Goal: Complete application form: Complete application form

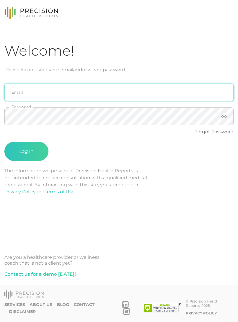
type input "[PERSON_NAME][EMAIL_ADDRESS][PERSON_NAME][DOMAIN_NAME]"
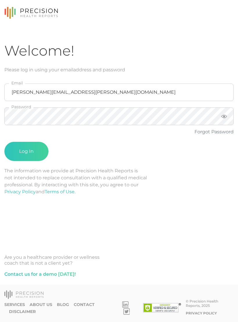
click at [26, 151] on button "Log In" at bounding box center [26, 151] width 44 height 19
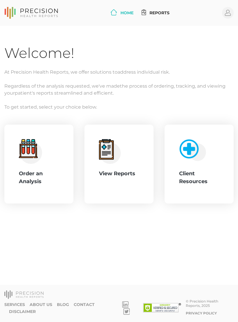
click at [34, 149] on icon at bounding box center [34, 150] width 2 height 7
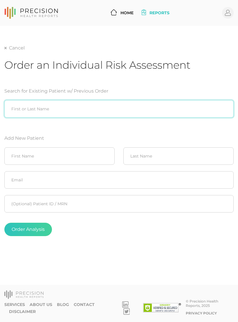
click at [67, 110] on input "search" at bounding box center [119, 108] width 230 height 17
type input "[PERSON_NAME]"
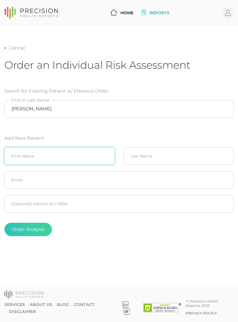
click at [67, 160] on input "text" at bounding box center [59, 155] width 111 height 17
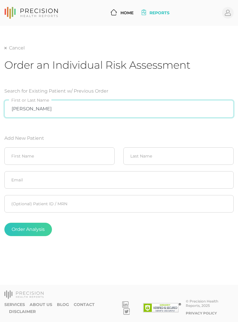
click at [86, 117] on input "[PERSON_NAME]" at bounding box center [119, 108] width 230 height 17
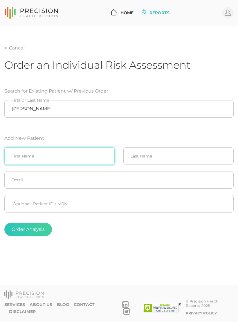
click at [74, 156] on input "text" at bounding box center [59, 155] width 111 height 17
type input "[PERSON_NAME]"
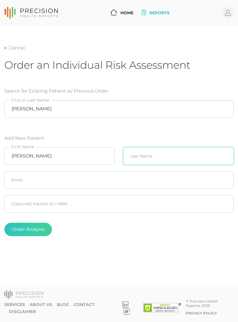
click at [168, 156] on input "text" at bounding box center [179, 155] width 111 height 17
type input "[PERSON_NAME]"
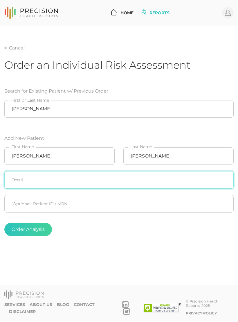
click at [175, 180] on input "text" at bounding box center [119, 179] width 230 height 17
type input "[EMAIL_ADDRESS][DOMAIN_NAME]"
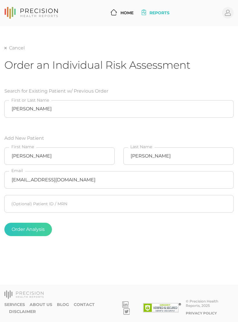
click at [173, 121] on form "Search for Existing Patient w/ Previous Order [PERSON_NAME] First or Last Name …" at bounding box center [119, 162] width 230 height 162
click at [32, 222] on button "Order Analysis" at bounding box center [28, 228] width 48 height 13
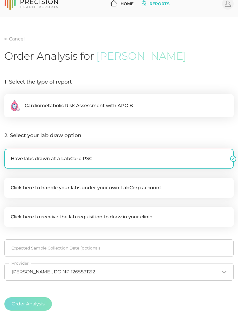
click at [132, 100] on label ".cls-2{fill:#fa759e}.cls-4{fill:#ffd7e5}.cls-8{fill:#3a2c60} Cardiometabolic Ri…" at bounding box center [119, 105] width 230 height 23
click at [9, 100] on input ".cls-2{fill:#fa759e}.cls-4{fill:#ffd7e5}.cls-8{fill:#3a2c60} Cardiometabolic Ri…" at bounding box center [6, 97] width 5 height 6
radio input "true"
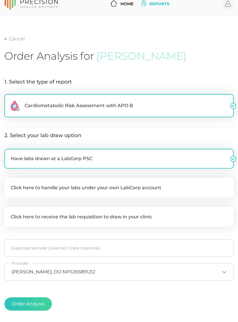
click at [100, 185] on label "Click here to handle your labs under your own LabCorp account" at bounding box center [119, 188] width 230 height 20
click at [9, 183] on input "Click here to handle your labs under your own LabCorp account" at bounding box center [6, 181] width 5 height 6
checkbox input "true"
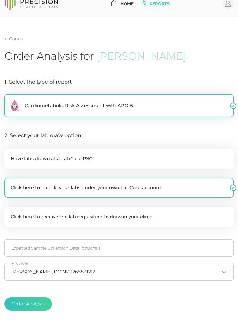
checkbox input "false"
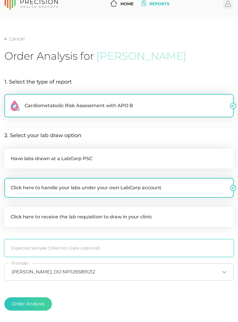
click at [88, 247] on input at bounding box center [119, 247] width 230 height 17
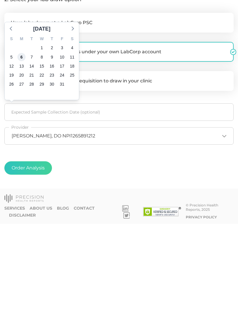
click at [22, 151] on span "6" at bounding box center [21, 155] width 8 height 8
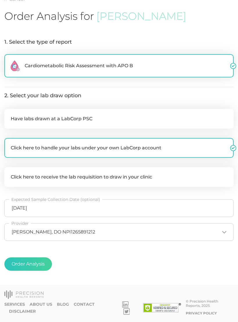
click at [33, 261] on button "Order Analysis" at bounding box center [28, 263] width 48 height 13
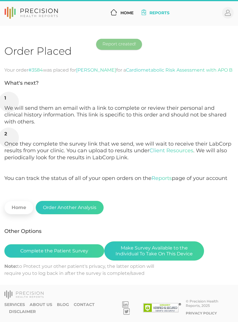
scroll to position [9, 0]
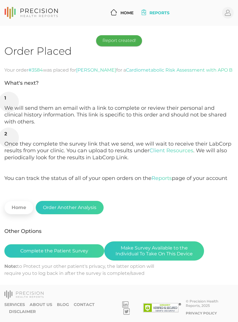
click at [161, 241] on button "Make Survey Available to the Individual To Take On This Device" at bounding box center [154, 250] width 100 height 19
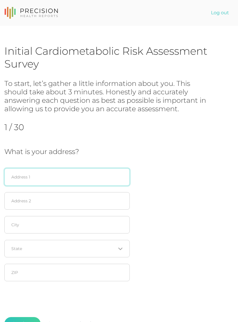
click at [79, 172] on input "text" at bounding box center [67, 176] width 126 height 17
type input "[STREET_ADDRESS]"
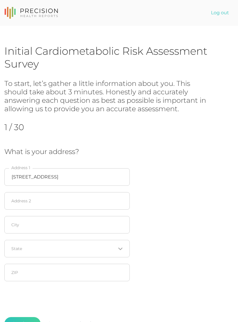
click at [162, 172] on div "What is your address? [STREET_ADDRESS] Address 1 Address 2 City Loading... Stat…" at bounding box center [119, 215] width 230 height 137
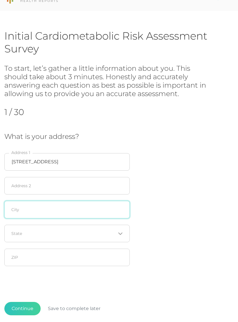
click at [78, 206] on input "text" at bounding box center [67, 209] width 126 height 17
type input "Tulsa"
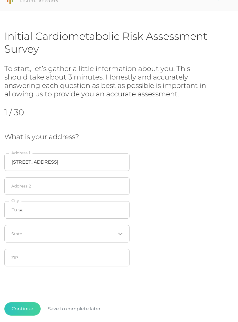
click at [165, 179] on div "What is your address? [STREET_ADDRESS] Loading... State ZIP" at bounding box center [119, 201] width 230 height 137
click at [79, 230] on input "Search for option" at bounding box center [64, 233] width 104 height 6
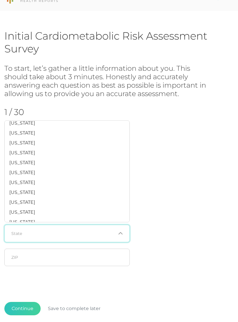
scroll to position [371, 0]
click at [49, 160] on li "[US_STATE]" at bounding box center [67, 163] width 125 height 10
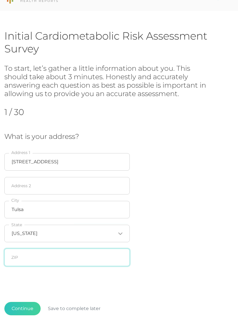
click at [63, 253] on input "text" at bounding box center [67, 256] width 126 height 17
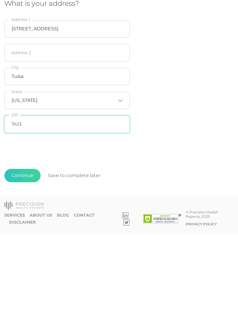
type input "74133"
click at [24, 258] on button "Continue" at bounding box center [22, 264] width 36 height 13
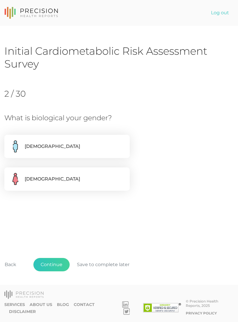
click at [87, 141] on label "[DEMOGRAPHIC_DATA]" at bounding box center [67, 146] width 126 height 23
click at [9, 140] on input "[DEMOGRAPHIC_DATA]" at bounding box center [6, 138] width 5 height 6
radio input "true"
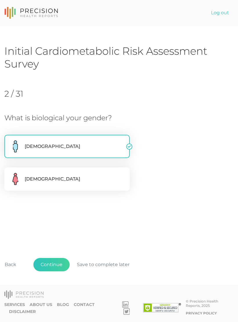
click at [51, 271] on button "Continue" at bounding box center [51, 264] width 36 height 13
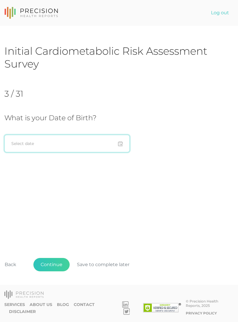
click at [68, 139] on input at bounding box center [67, 143] width 126 height 17
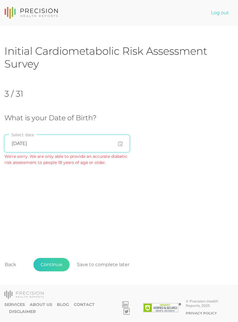
type input "07/01/1959"
click at [183, 180] on div "Initial Cardiometabolic Risk Assessment Survey 3 / 31 What is your Date of Birt…" at bounding box center [119, 166] width 230 height 245
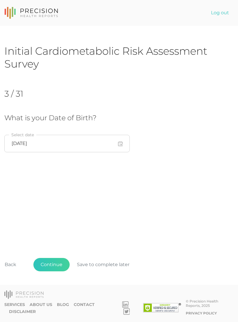
click at [57, 268] on button "Continue" at bounding box center [51, 264] width 36 height 13
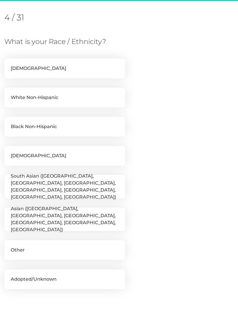
scroll to position [79, 0]
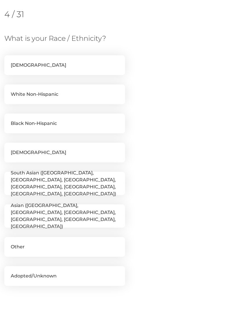
click at [86, 93] on label "White Non-Hispanic" at bounding box center [64, 94] width 121 height 20
click at [9, 90] on input "White Non-Hispanic" at bounding box center [6, 87] width 5 height 6
checkbox input "true"
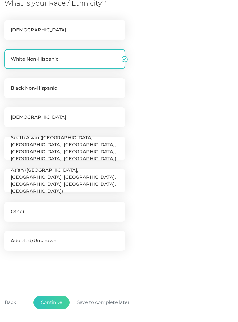
scroll to position [143, 0]
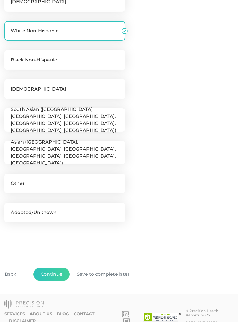
click at [52, 271] on button "Continue" at bounding box center [51, 273] width 36 height 13
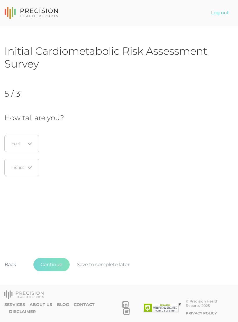
scroll to position [0, 0]
click at [31, 141] on icon "Search for option" at bounding box center [30, 143] width 5 height 5
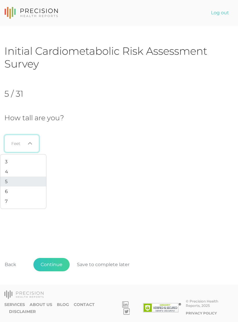
click at [18, 178] on li "5" at bounding box center [23, 182] width 46 height 10
click at [25, 166] on input "Search for option" at bounding box center [19, 167] width 14 height 6
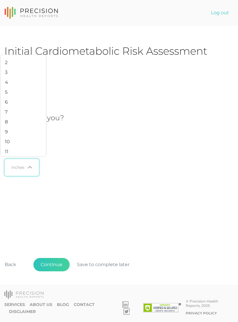
scroll to position [19, 0]
click at [15, 157] on li "11" at bounding box center [23, 152] width 46 height 10
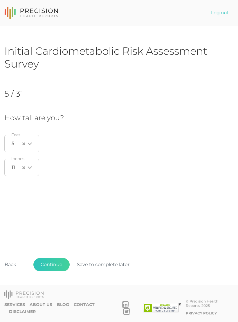
click at [81, 176] on div "11 Loading... Inches" at bounding box center [62, 166] width 117 height 17
click at [54, 270] on button "Continue" at bounding box center [51, 264] width 36 height 13
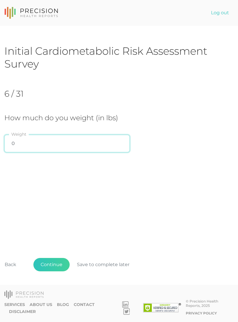
click at [90, 140] on input "0" at bounding box center [67, 143] width 126 height 17
type input "239.1"
click at [145, 180] on div "Initial Cardiometabolic Risk Assessment Survey 6 / 31 How much do you weight (i…" at bounding box center [119, 166] width 230 height 245
click at [56, 270] on button "Continue" at bounding box center [51, 264] width 36 height 13
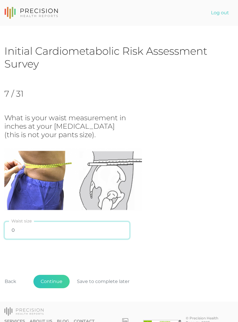
click at [79, 229] on input "0" at bounding box center [67, 229] width 126 height 17
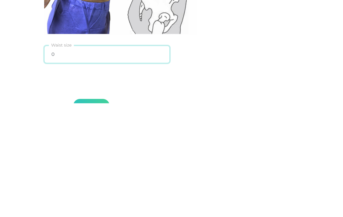
scroll to position [69, 0]
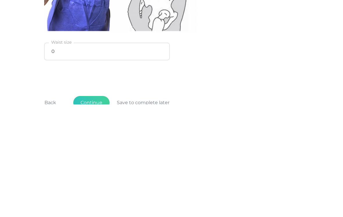
click at [88, 209] on button "Continue" at bounding box center [91, 215] width 36 height 13
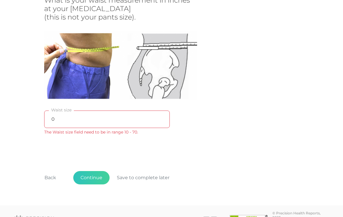
click at [92, 178] on button "Continue" at bounding box center [91, 177] width 36 height 13
click at [117, 112] on input "0" at bounding box center [107, 119] width 126 height 17
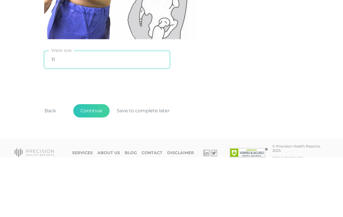
type input "11"
click at [218, 55] on div "What is your waist measurement in inches at your hip bone (this is not your pan…" at bounding box center [171, 63] width 255 height 135
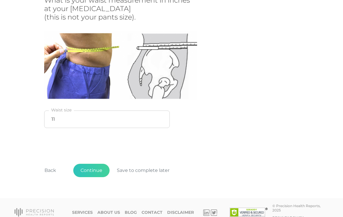
click at [94, 168] on button "Continue" at bounding box center [91, 170] width 36 height 13
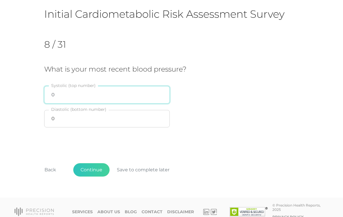
click at [121, 89] on input "0" at bounding box center [107, 94] width 126 height 17
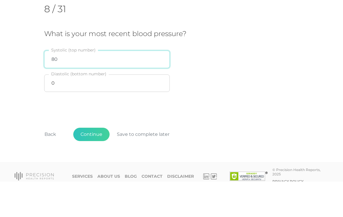
type input "80"
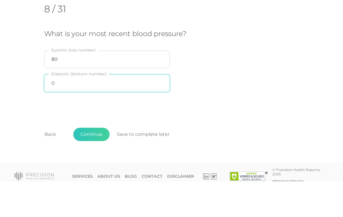
click at [139, 110] on input "0" at bounding box center [107, 118] width 126 height 17
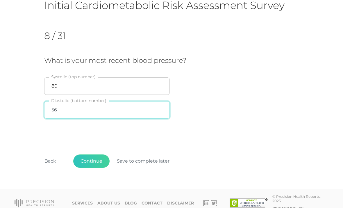
type input "56"
click at [228, 65] on div "What is your most recent blood pressure? 80 Systolic (top number) 56 Diastolic …" at bounding box center [171, 97] width 255 height 65
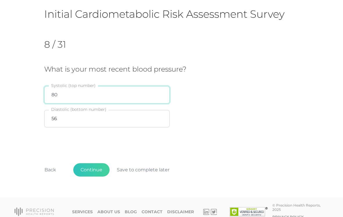
click at [131, 88] on input "80" at bounding box center [107, 94] width 126 height 17
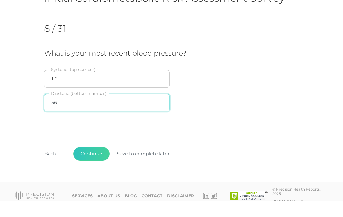
click at [101, 110] on input "56" at bounding box center [107, 118] width 126 height 17
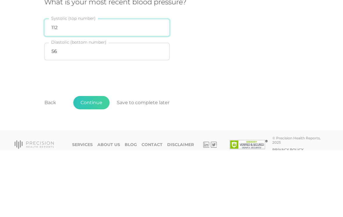
click at [103, 86] on input "112" at bounding box center [107, 94] width 126 height 17
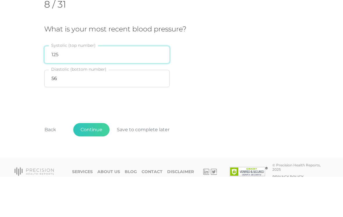
type input "125"
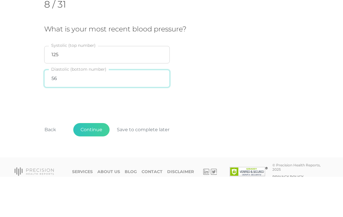
click at [110, 110] on input "56" at bounding box center [107, 118] width 126 height 17
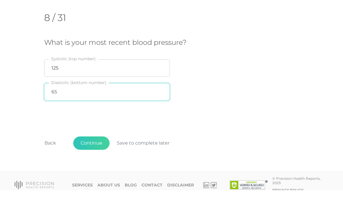
type input "65"
click at [210, 70] on div "What is your most recent blood pressure? 125 Systolic (top number) 65 Diastolic…" at bounding box center [171, 97] width 255 height 65
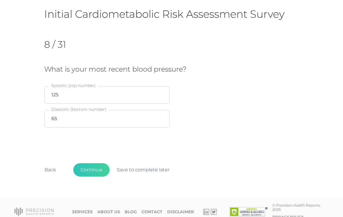
click at [93, 169] on button "Continue" at bounding box center [91, 169] width 36 height 13
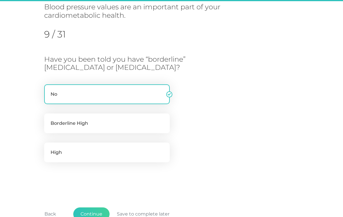
scroll to position [74, 0]
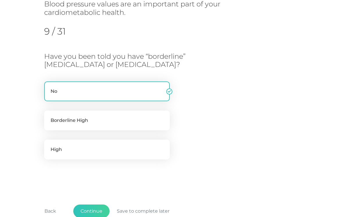
click at [120, 148] on label "High" at bounding box center [107, 150] width 126 height 20
click at [49, 145] on input "High" at bounding box center [46, 143] width 5 height 6
radio input "true"
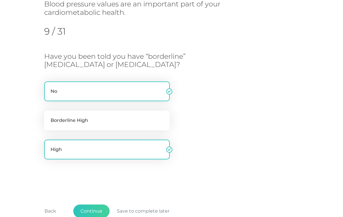
radio input "false"
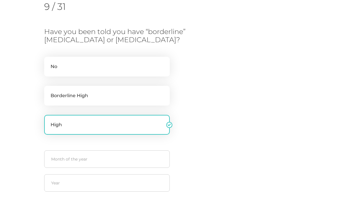
scroll to position [99, 0]
click at [124, 153] on input "text" at bounding box center [107, 159] width 126 height 17
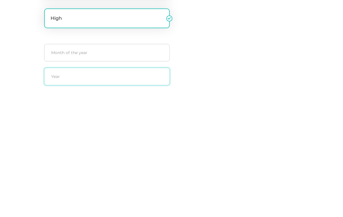
click at [112, 174] on input "text" at bounding box center [107, 182] width 126 height 17
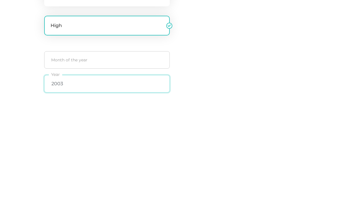
type input "2003"
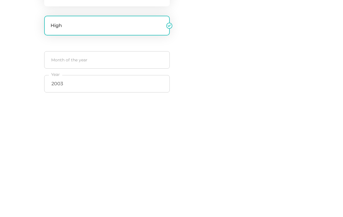
click at [202, 62] on div "Have you been told you have “borderline” high blood pressure or high blood pres…" at bounding box center [171, 112] width 255 height 168
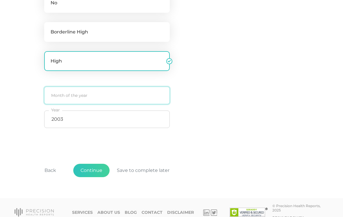
click at [131, 91] on input "text" at bounding box center [107, 95] width 126 height 17
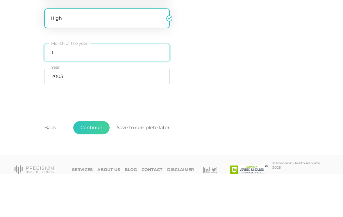
type input "1"
click at [203, 54] on div "Have you been told you have “borderline” high blood pressure or high blood pres…" at bounding box center [171, 48] width 255 height 168
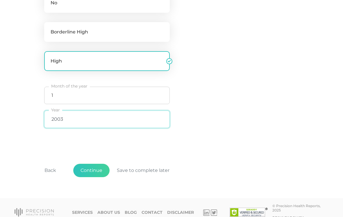
click at [124, 120] on input "2003" at bounding box center [107, 119] width 126 height 17
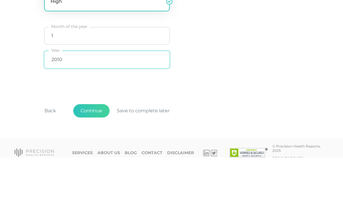
type input "2010"
click at [238, 66] on div "Have you been told you have “borderline” high blood pressure or high blood pres…" at bounding box center [171, 48] width 255 height 168
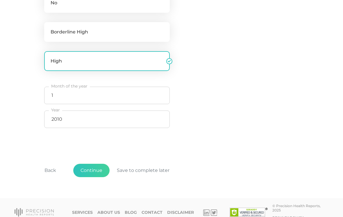
click at [90, 170] on button "Continue" at bounding box center [91, 170] width 36 height 13
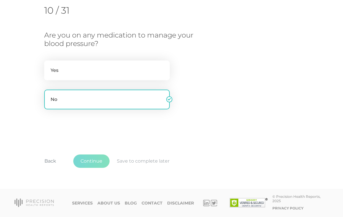
scroll to position [69, 0]
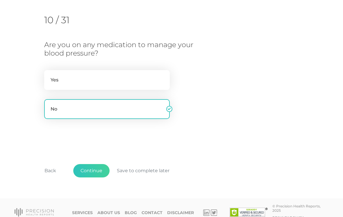
click at [119, 74] on label "Yes" at bounding box center [107, 80] width 126 height 20
click at [49, 74] on input "Yes" at bounding box center [46, 73] width 5 height 6
radio input "true"
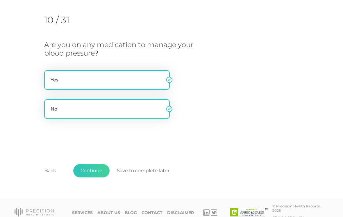
radio input "false"
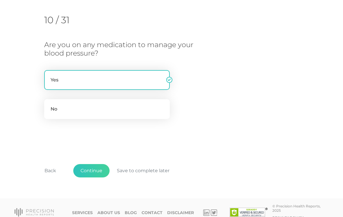
click at [89, 172] on button "Continue" at bounding box center [91, 170] width 36 height 13
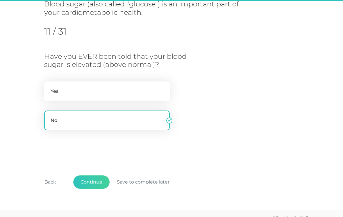
scroll to position [74, 0]
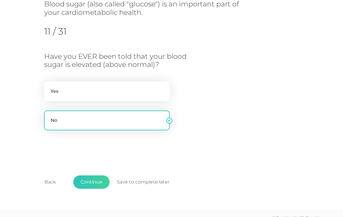
click at [110, 85] on label "Yes" at bounding box center [107, 91] width 126 height 20
click at [49, 85] on input "Yes" at bounding box center [46, 84] width 5 height 6
radio input "true"
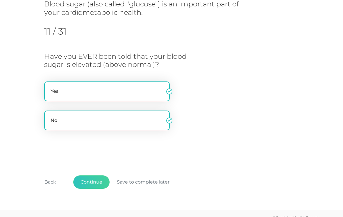
radio input "false"
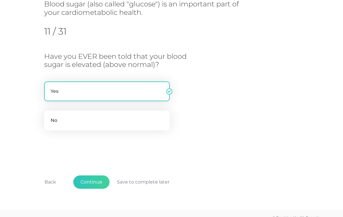
click at [95, 180] on button "Continue" at bounding box center [91, 181] width 36 height 13
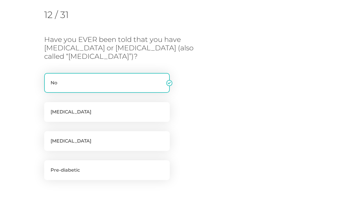
click at [114, 167] on label "Pre-diabetic" at bounding box center [107, 170] width 126 height 20
click at [49, 166] on input "Pre-diabetic" at bounding box center [46, 163] width 5 height 6
checkbox input "true"
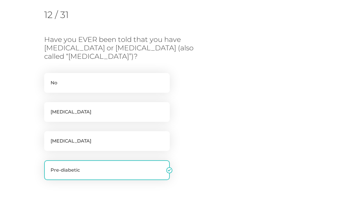
checkbox input "false"
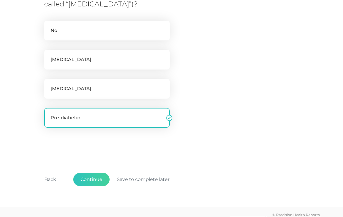
click at [91, 180] on button "Continue" at bounding box center [91, 178] width 36 height 13
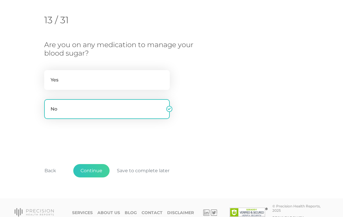
click at [117, 70] on label "Yes" at bounding box center [107, 80] width 126 height 20
click at [49, 70] on input "Yes" at bounding box center [46, 73] width 5 height 6
radio input "true"
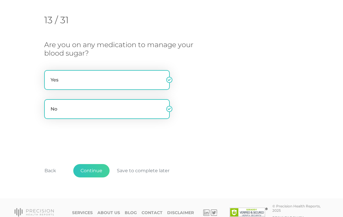
radio input "false"
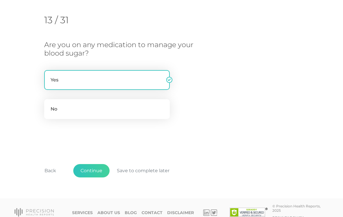
click at [89, 173] on button "Continue" at bounding box center [91, 170] width 36 height 13
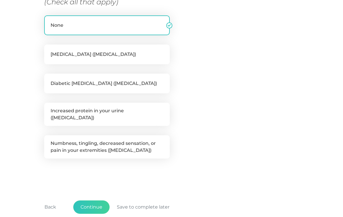
scroll to position [129, 0]
click at [91, 200] on button "Continue" at bounding box center [91, 206] width 36 height 13
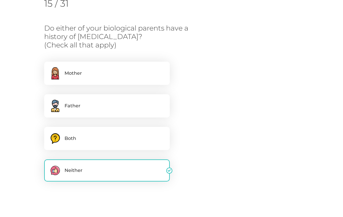
scroll to position [91, 0]
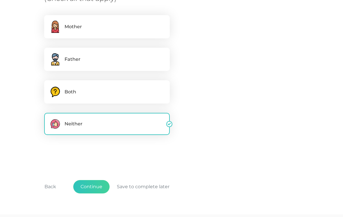
click at [92, 189] on button "Continue" at bounding box center [91, 186] width 36 height 13
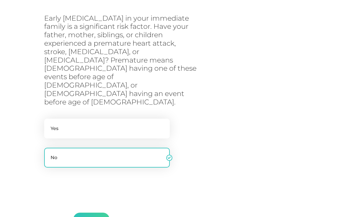
scroll to position [113, 0]
click at [94, 212] on button "Continue" at bounding box center [91, 218] width 36 height 13
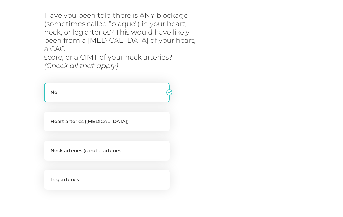
scroll to position [98, 0]
click at [129, 112] on label "Heart arteries (coronary arteries)" at bounding box center [107, 122] width 126 height 20
click at [49, 112] on input "Heart arteries (coronary arteries)" at bounding box center [46, 115] width 5 height 6
checkbox input "true"
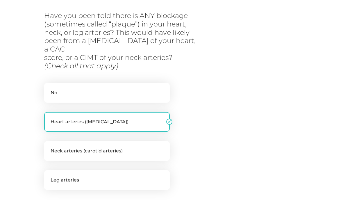
checkbox input "false"
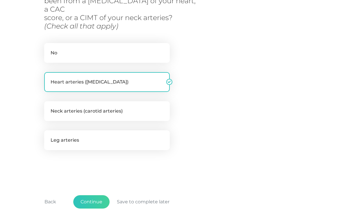
click at [92, 195] on button "Continue" at bounding box center [91, 201] width 36 height 13
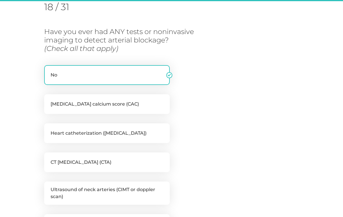
scroll to position [74, 0]
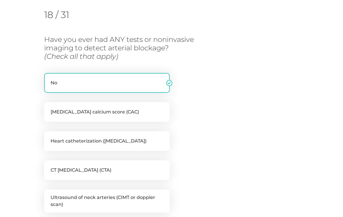
click at [139, 110] on label "Coronary artery calcium score (CAC)" at bounding box center [107, 112] width 126 height 20
click at [49, 108] on input "Coronary artery calcium score (CAC)" at bounding box center [46, 105] width 5 height 6
checkbox input "true"
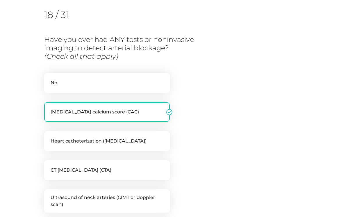
checkbox input "false"
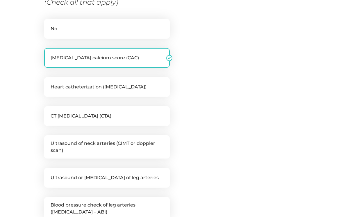
scroll to position [134, 0]
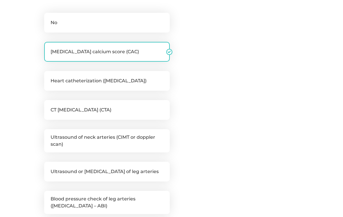
click at [140, 106] on label "CT angiogram (CTA)" at bounding box center [107, 110] width 126 height 20
click at [49, 106] on input "CT angiogram (CTA)" at bounding box center [46, 103] width 5 height 6
checkbox input "true"
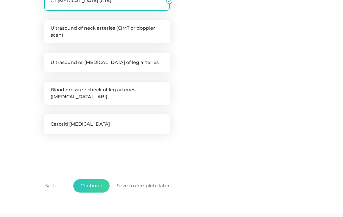
click at [92, 182] on button "Continue" at bounding box center [91, 185] width 36 height 13
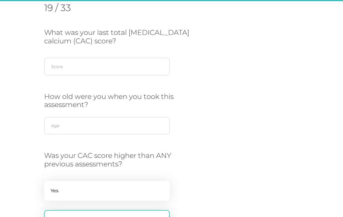
scroll to position [74, 0]
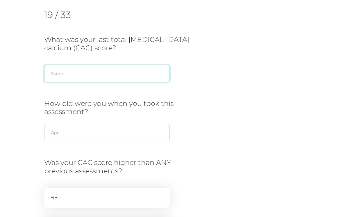
click at [128, 76] on input "text" at bounding box center [107, 73] width 126 height 17
type input "848"
click at [238, 72] on div "What was your last total coronary artery calcium (CAC) score? 848 Score How old…" at bounding box center [171, 142] width 255 height 214
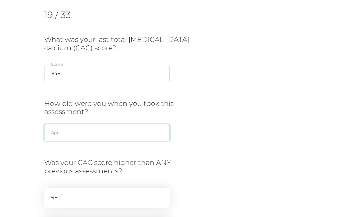
click at [136, 129] on input "text" at bounding box center [107, 132] width 126 height 17
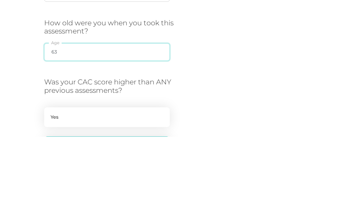
type input "63"
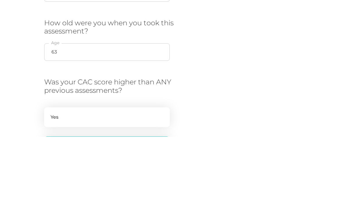
click at [201, 67] on div "What was your last total coronary artery calcium (CAC) score? 848 Score How old…" at bounding box center [171, 142] width 255 height 214
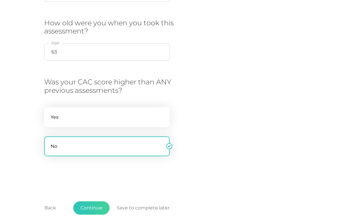
click at [142, 113] on label "Yes" at bounding box center [107, 117] width 126 height 20
click at [49, 113] on input "Yes" at bounding box center [46, 110] width 5 height 6
radio input "true"
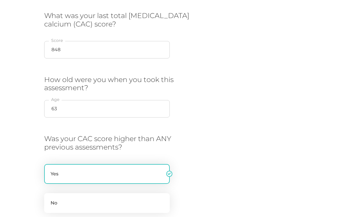
scroll to position [97, 0]
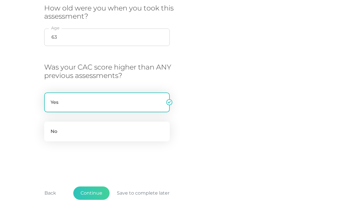
click at [97, 192] on button "Continue" at bounding box center [91, 192] width 36 height 13
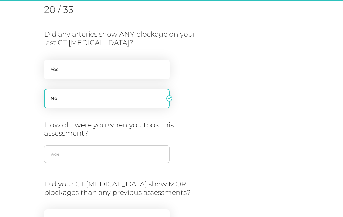
scroll to position [74, 0]
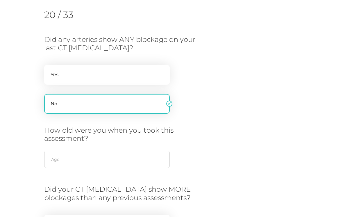
click at [138, 74] on label "Yes" at bounding box center [107, 75] width 126 height 20
click at [49, 71] on input "Yes" at bounding box center [46, 68] width 5 height 6
radio input "true"
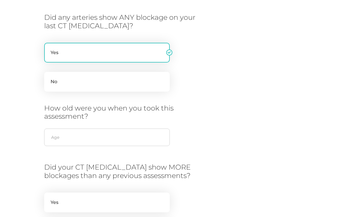
scroll to position [98, 0]
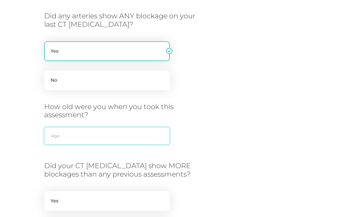
click at [126, 133] on input "text" at bounding box center [107, 135] width 126 height 17
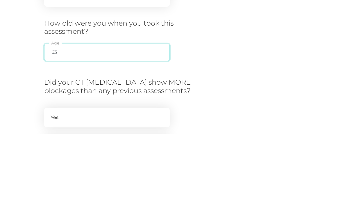
type input "63"
click at [193, 55] on div "Did any arteries show ANY blockage on your last CT angiogram? Yes No How old we…" at bounding box center [120, 132] width 153 height 240
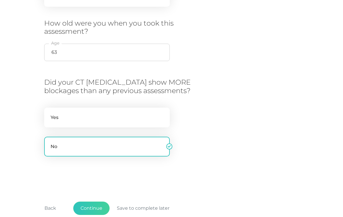
click at [130, 115] on label "Yes" at bounding box center [107, 118] width 126 height 20
click at [49, 113] on input "Yes" at bounding box center [46, 111] width 5 height 6
radio input "true"
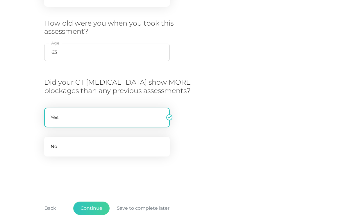
click at [92, 204] on button "Continue" at bounding box center [91, 208] width 36 height 13
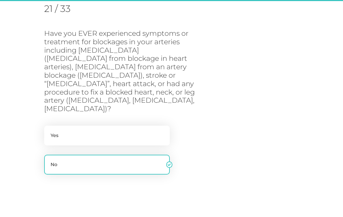
scroll to position [74, 0]
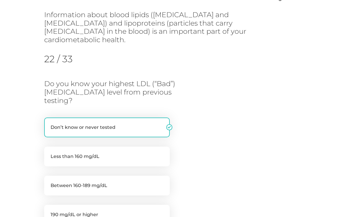
scroll to position [65, 0]
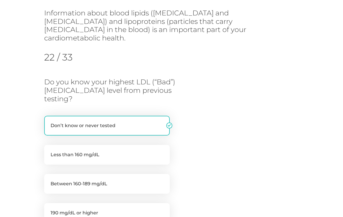
click at [140, 145] on label "Less than 160 mg/dL" at bounding box center [107, 155] width 126 height 20
click at [49, 145] on input "Less than 160 mg/dL" at bounding box center [46, 148] width 5 height 6
radio input "true"
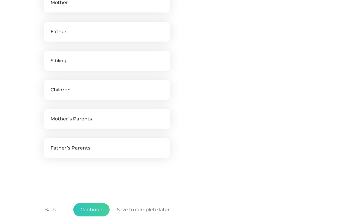
scroll to position [234, 0]
click at [94, 213] on button "Continue" at bounding box center [91, 208] width 36 height 13
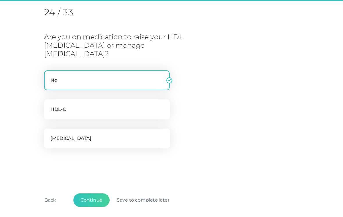
scroll to position [74, 0]
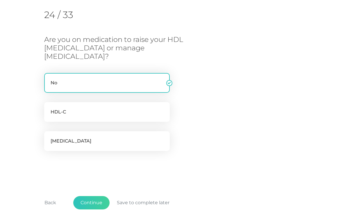
click at [92, 196] on button "Continue" at bounding box center [91, 202] width 36 height 13
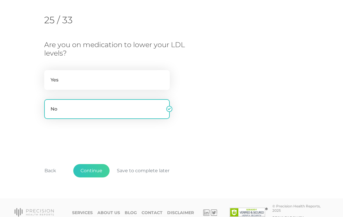
click at [95, 170] on button "Continue" at bounding box center [91, 170] width 36 height 13
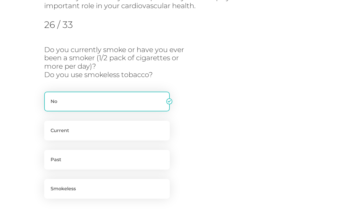
scroll to position [82, 0]
click at [131, 159] on label "Past" at bounding box center [107, 159] width 126 height 20
click at [49, 155] on input "Past" at bounding box center [46, 152] width 5 height 6
radio input "true"
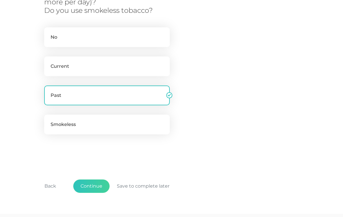
click at [95, 184] on button "Continue" at bounding box center [91, 186] width 36 height 13
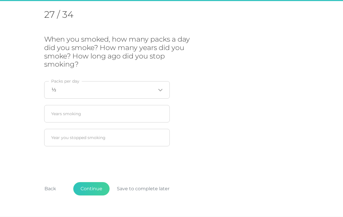
scroll to position [74, 0]
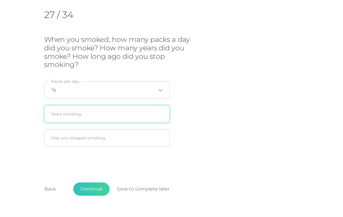
click at [125, 112] on input "text" at bounding box center [107, 113] width 126 height 17
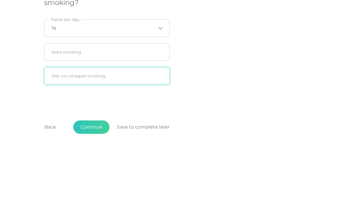
click at [140, 129] on input "text" at bounding box center [107, 137] width 126 height 17
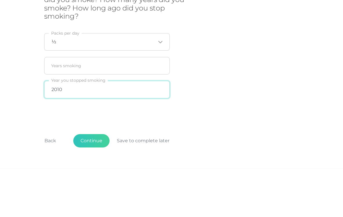
type input "2010"
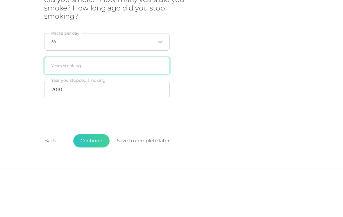
click at [126, 105] on input "text" at bounding box center [107, 113] width 126 height 17
type input "30"
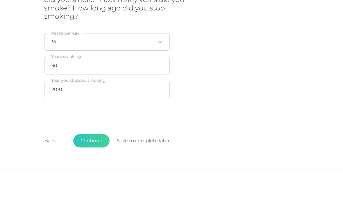
click at [238, 74] on div "When you smoked, how many packs a day did you smoke? How many years did you smo…" at bounding box center [171, 92] width 255 height 114
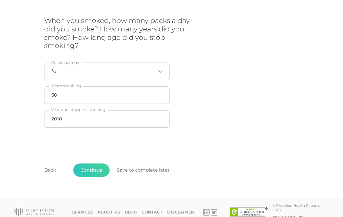
click at [136, 69] on input "Search for option" at bounding box center [106, 71] width 100 height 6
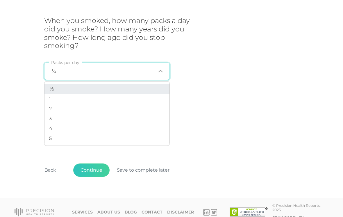
click at [108, 88] on li "½" at bounding box center [106, 89] width 125 height 10
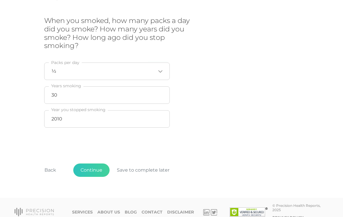
click at [226, 97] on div "When you smoked, how many packs a day did you smoke? How many years did you smo…" at bounding box center [171, 74] width 255 height 114
click at [88, 169] on button "Continue" at bounding box center [91, 169] width 36 height 13
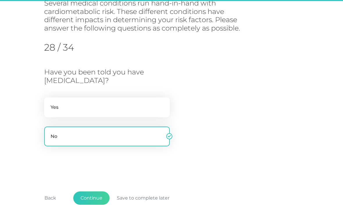
scroll to position [74, 0]
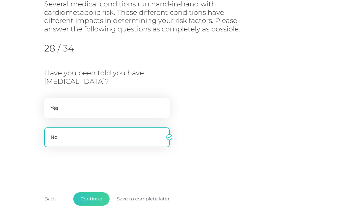
click at [87, 195] on button "Continue" at bounding box center [91, 198] width 36 height 13
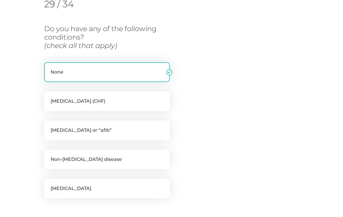
scroll to position [104, 0]
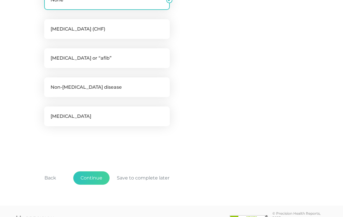
click at [90, 181] on button "Continue" at bounding box center [91, 177] width 36 height 13
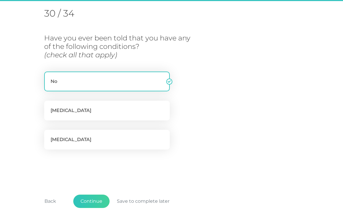
scroll to position [74, 0]
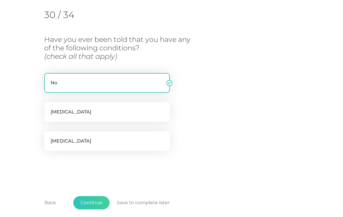
click at [90, 203] on button "Continue" at bounding box center [91, 202] width 36 height 13
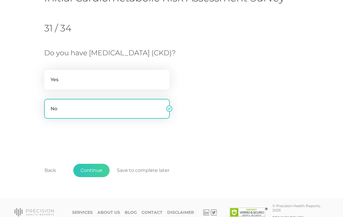
click at [95, 170] on button "Continue" at bounding box center [91, 170] width 36 height 13
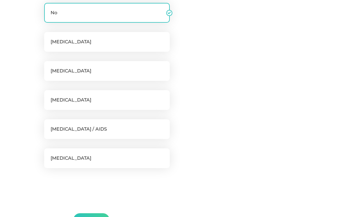
scroll to position [175, 0]
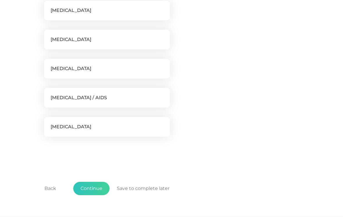
click at [100, 186] on button "Continue" at bounding box center [91, 188] width 36 height 13
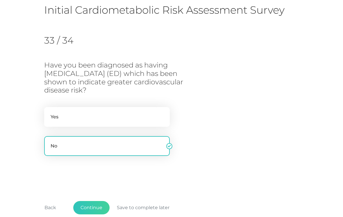
scroll to position [51, 0]
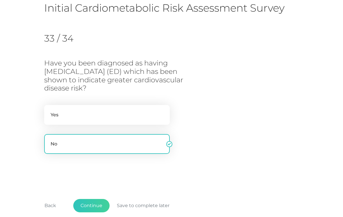
click at [97, 199] on button "Continue" at bounding box center [91, 205] width 36 height 13
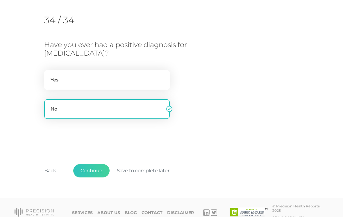
scroll to position [69, 0]
click at [96, 170] on button "Continue" at bounding box center [91, 170] width 36 height 13
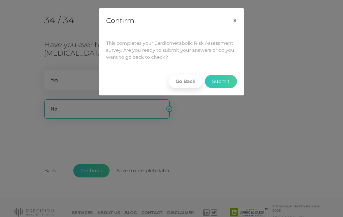
click at [183, 84] on button "Go Back" at bounding box center [185, 81] width 34 height 13
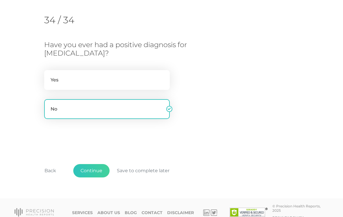
click at [53, 166] on button "Back" at bounding box center [50, 170] width 26 height 13
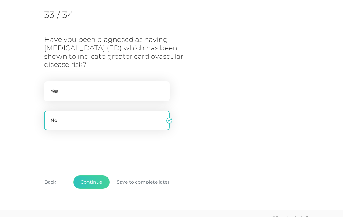
click at [51, 176] on button "Back" at bounding box center [50, 182] width 26 height 13
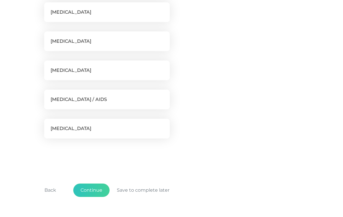
click at [50, 189] on button "Back" at bounding box center [50, 189] width 26 height 13
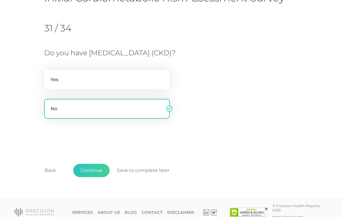
click at [51, 167] on button "Back" at bounding box center [50, 170] width 26 height 13
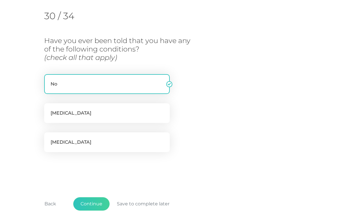
scroll to position [74, 0]
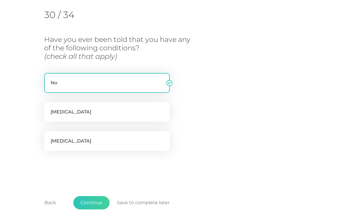
click at [52, 198] on button "Back" at bounding box center [50, 202] width 26 height 13
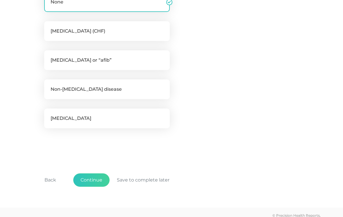
click at [50, 178] on button "Back" at bounding box center [50, 179] width 26 height 13
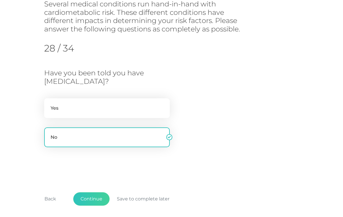
click at [53, 194] on button "Back" at bounding box center [50, 198] width 26 height 13
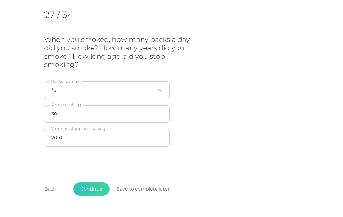
click at [52, 188] on button "Back" at bounding box center [50, 188] width 26 height 13
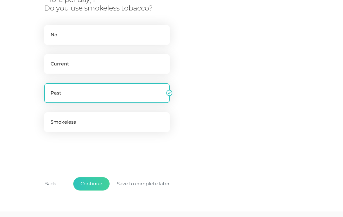
click at [49, 181] on button "Back" at bounding box center [50, 183] width 26 height 13
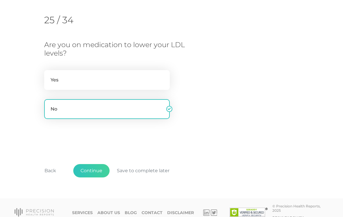
click at [52, 170] on button "Back" at bounding box center [50, 170] width 26 height 13
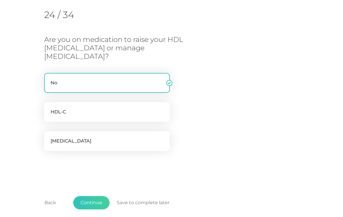
click at [53, 196] on button "Back" at bounding box center [50, 202] width 26 height 13
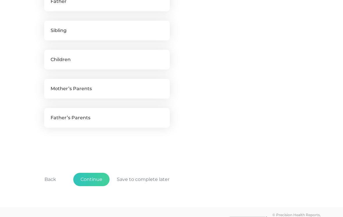
click at [51, 186] on button "Back" at bounding box center [50, 179] width 26 height 13
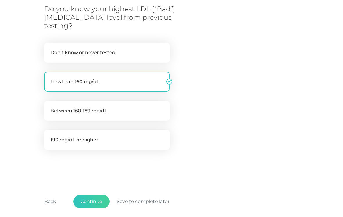
click at [51, 195] on button "Back" at bounding box center [50, 201] width 26 height 13
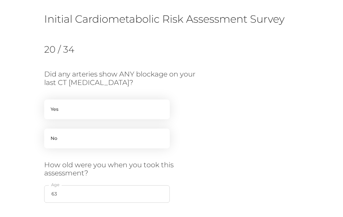
scroll to position [40, 0]
click at [133, 135] on label "No" at bounding box center [107, 138] width 126 height 20
click at [49, 134] on input "No" at bounding box center [46, 131] width 5 height 6
radio input "true"
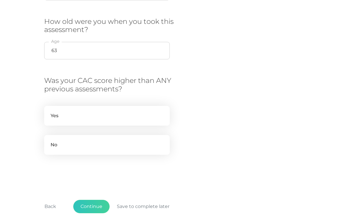
scroll to position [156, 0]
click at [116, 144] on label "No" at bounding box center [107, 145] width 126 height 20
click at [49, 141] on input "No" at bounding box center [46, 138] width 5 height 6
radio input "true"
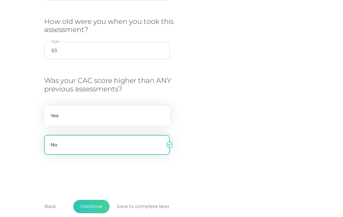
click at [51, 207] on button "Back" at bounding box center [50, 206] width 26 height 13
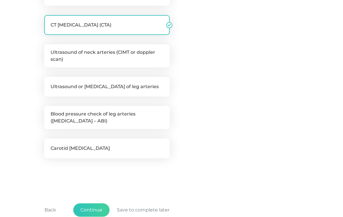
click at [51, 211] on button "Back" at bounding box center [50, 210] width 26 height 13
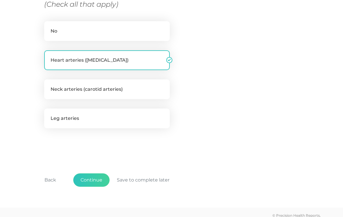
click at [51, 173] on button "Back" at bounding box center [50, 179] width 26 height 13
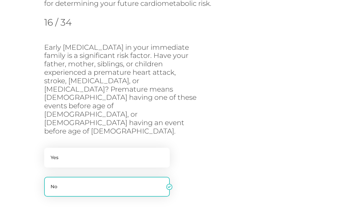
scroll to position [134, 0]
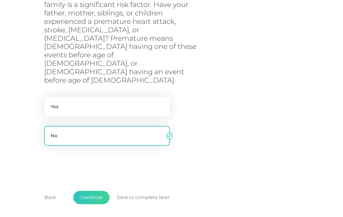
click at [50, 191] on button "Back" at bounding box center [50, 197] width 26 height 13
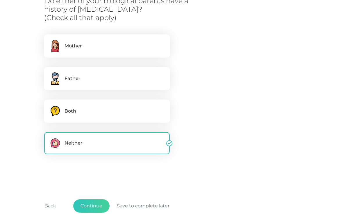
scroll to position [148, 0]
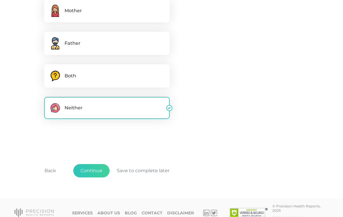
click at [51, 171] on button "Back" at bounding box center [50, 170] width 26 height 13
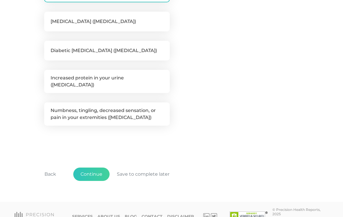
click at [51, 168] on button "Back" at bounding box center [50, 174] width 26 height 13
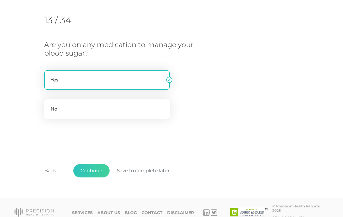
click at [51, 167] on button "Back" at bounding box center [50, 170] width 26 height 13
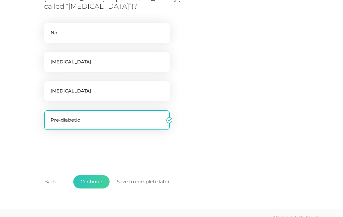
click at [51, 180] on button "Back" at bounding box center [50, 181] width 26 height 13
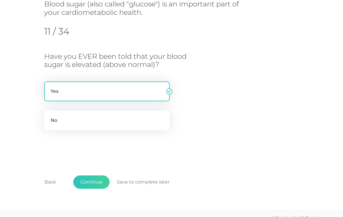
click at [52, 179] on button "Back" at bounding box center [50, 181] width 26 height 13
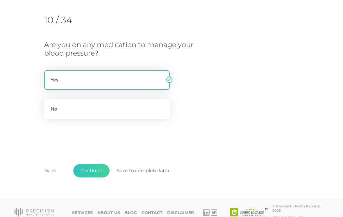
click at [51, 170] on button "Back" at bounding box center [50, 170] width 26 height 13
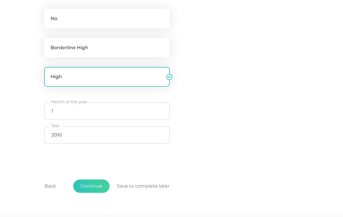
click at [51, 187] on button "Back" at bounding box center [50, 185] width 26 height 13
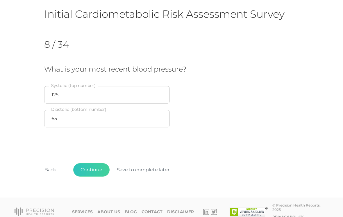
click at [53, 168] on button "Back" at bounding box center [50, 169] width 26 height 13
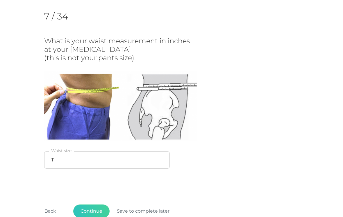
scroll to position [74, 0]
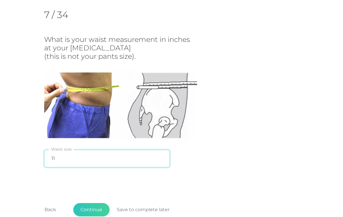
click at [92, 154] on input "11" at bounding box center [107, 158] width 126 height 17
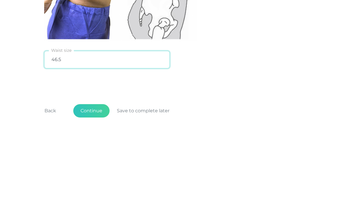
type input "46.5"
click at [210, 69] on div "What is your waist measurement in inches at your hip bone (this is not your pan…" at bounding box center [171, 102] width 255 height 135
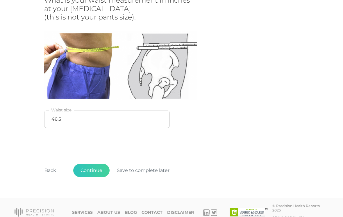
click at [95, 169] on button "Continue" at bounding box center [91, 170] width 36 height 13
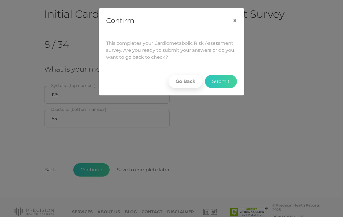
click at [216, 80] on button "Submit" at bounding box center [221, 81] width 32 height 13
